Goal: Task Accomplishment & Management: Manage account settings

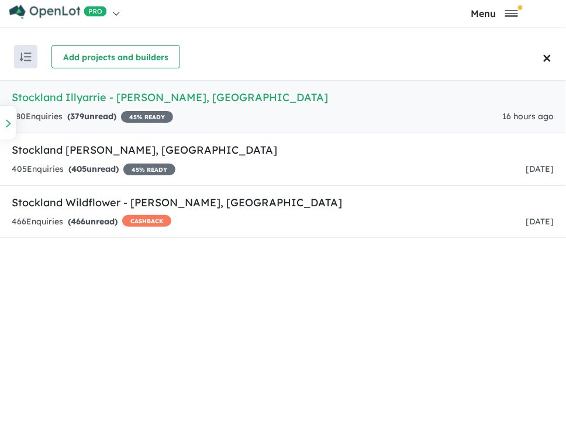
click at [111, 105] on link "Stockland Illyarrie - [GEOGRAPHIC_DATA] , [GEOGRAPHIC_DATA] 380 Enquir ies ( 37…" at bounding box center [283, 106] width 566 height 53
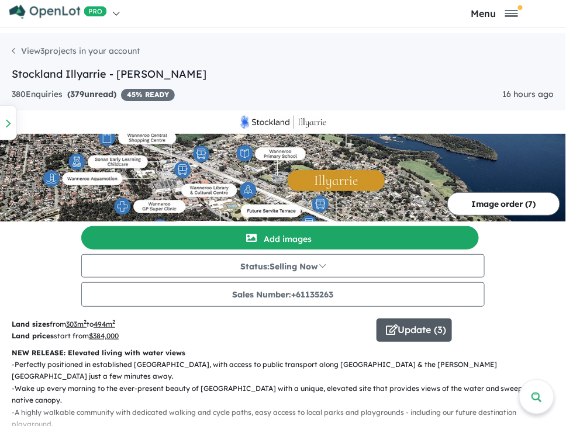
click at [411, 328] on button "Update ( 3 )" at bounding box center [414, 330] width 75 height 23
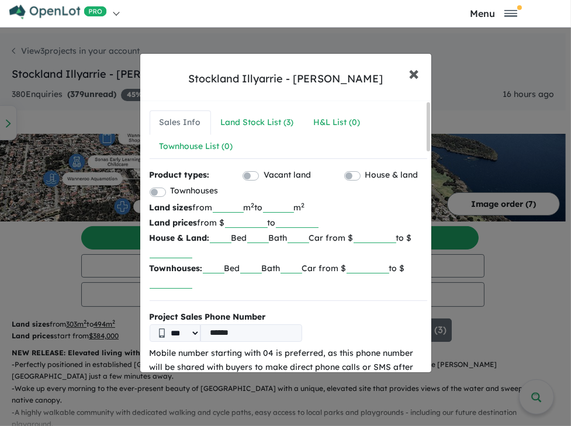
click at [418, 75] on span "×" at bounding box center [414, 72] width 11 height 25
